Goal: Task Accomplishment & Management: Manage account settings

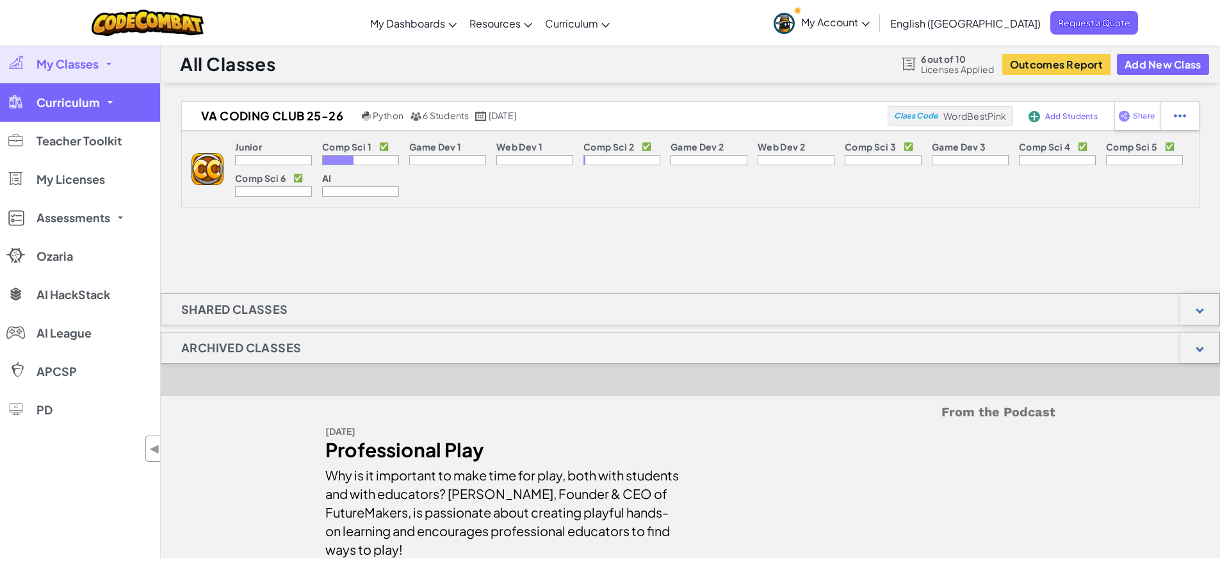
click at [98, 100] on span "Curriculum" at bounding box center [68, 103] width 63 height 12
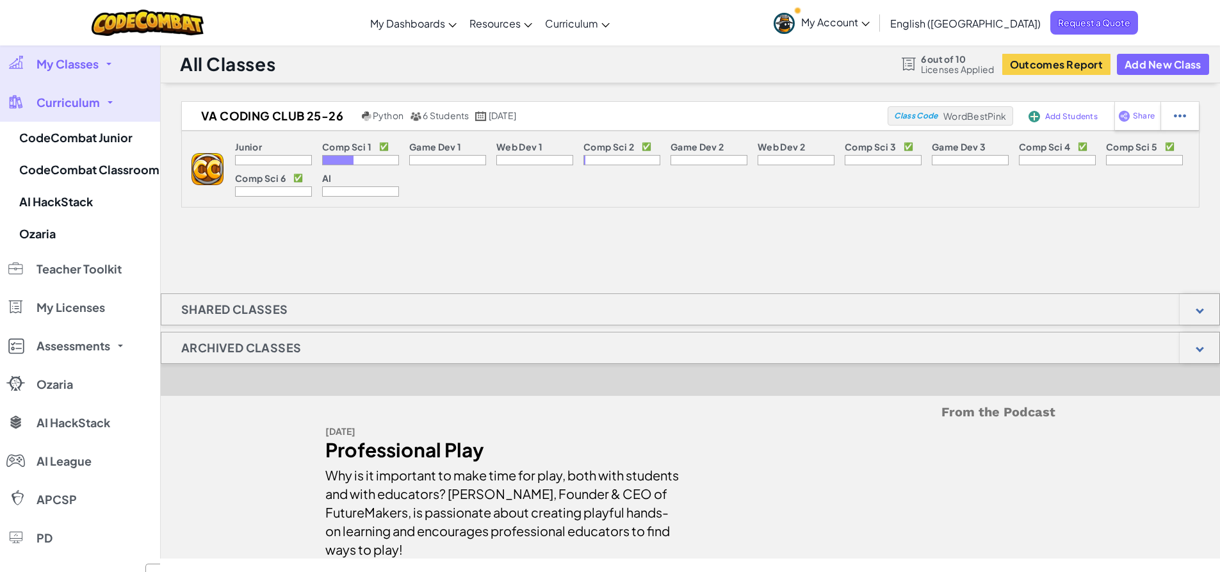
click at [90, 60] on span "My Classes" at bounding box center [68, 64] width 62 height 12
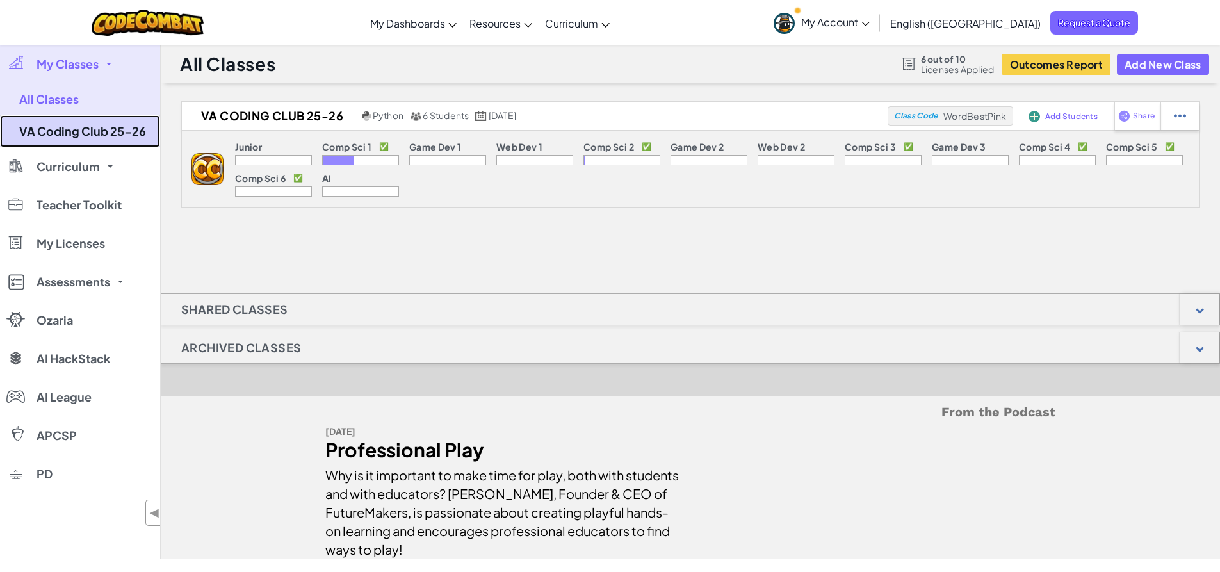
click at [122, 128] on link "VA Coding Club 25-26" at bounding box center [80, 131] width 160 height 32
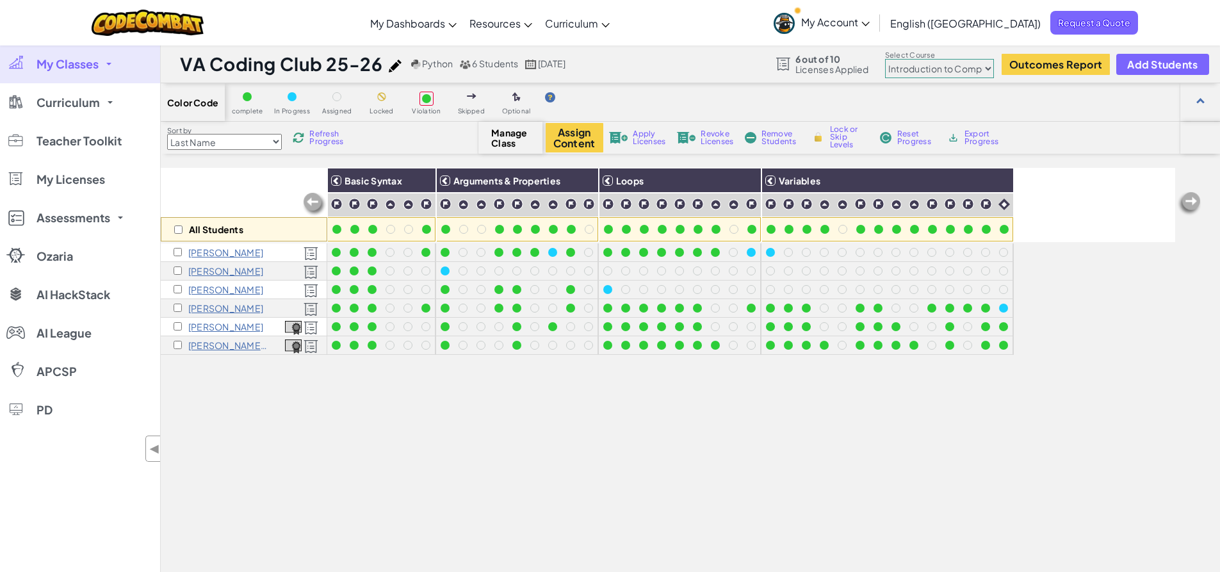
click at [919, 65] on select "Junior Introduction to Computer Science Game Development 1 Web Development 1 Co…" at bounding box center [939, 68] width 109 height 19
select select "5632661322961295f9428638"
click at [886, 59] on select "Junior Introduction to Computer Science Game Development 1 Web Development 1 Co…" at bounding box center [939, 68] width 109 height 19
